Goal: Task Accomplishment & Management: Complete application form

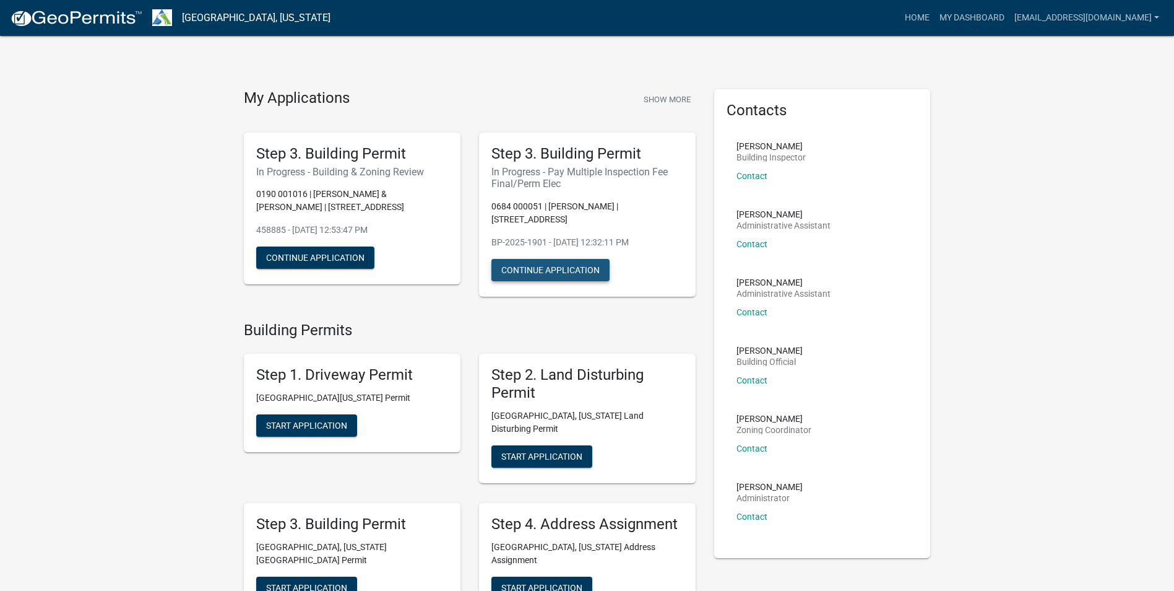
click at [576, 259] on button "Continue Application" at bounding box center [550, 270] width 118 height 22
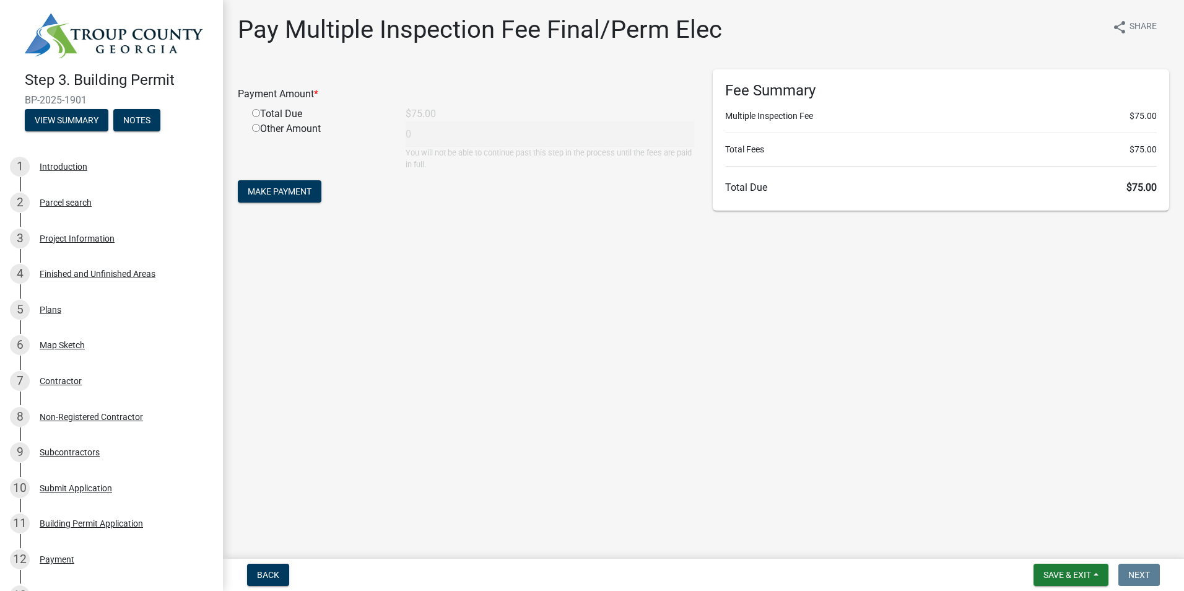
click at [253, 111] on input "radio" at bounding box center [256, 113] width 8 height 8
radio input "true"
type input "75"
click at [274, 188] on span "Make Payment" at bounding box center [280, 191] width 64 height 10
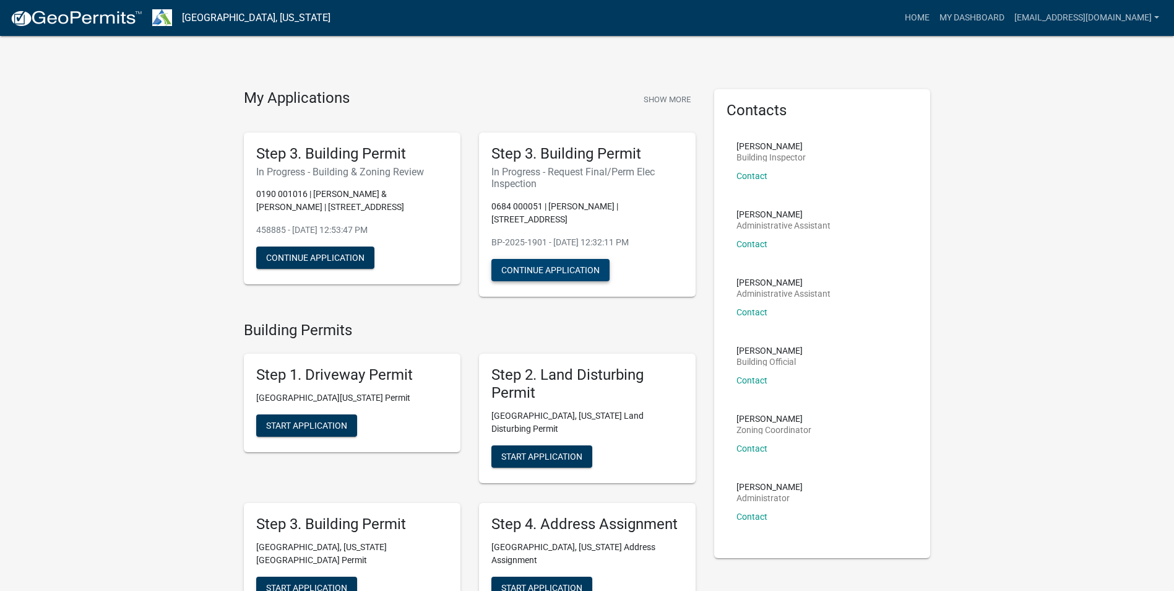
click at [568, 259] on button "Continue Application" at bounding box center [550, 270] width 118 height 22
